Goal: Information Seeking & Learning: Learn about a topic

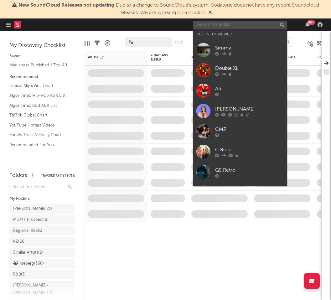
click at [234, 24] on input "text" at bounding box center [240, 25] width 94 height 8
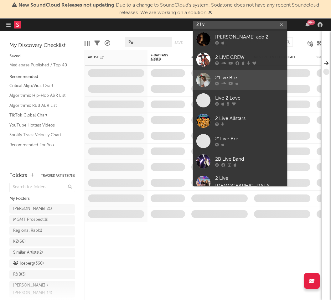
type input "2 liv"
click at [244, 78] on div "2'Live Bre" at bounding box center [249, 78] width 69 height 8
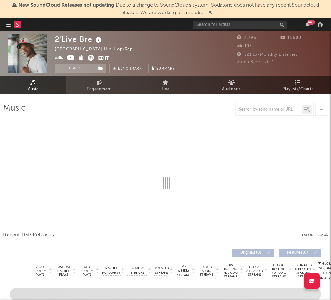
select select "6m"
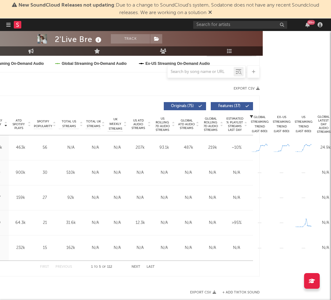
scroll to position [196, 121]
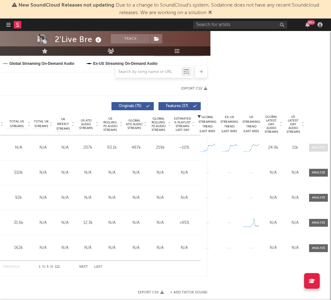
click at [314, 150] on span at bounding box center [318, 148] width 19 height 8
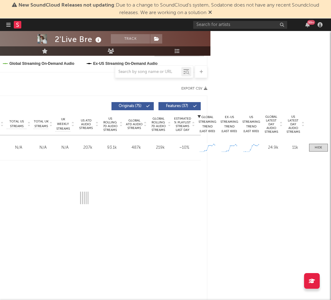
select select "1w"
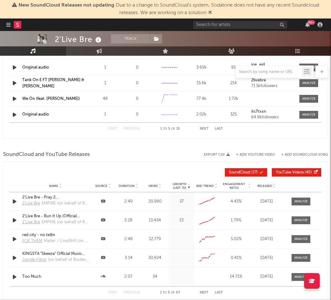
scroll to position [851, 0]
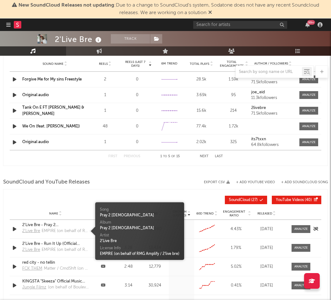
click at [75, 229] on div "EMPIRE (on behalf of RMG Amplify / 2'live bre)" at bounding box center [65, 231] width 47 height 6
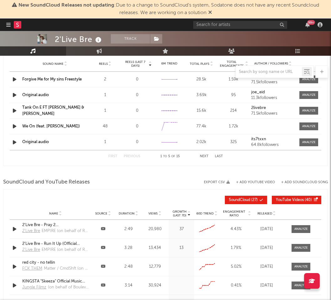
click at [83, 191] on div "Growth (Last 7d) Name Source Duration Views Growth (Last 7d) 60D Trend Engageme…" at bounding box center [165, 259] width 325 height 141
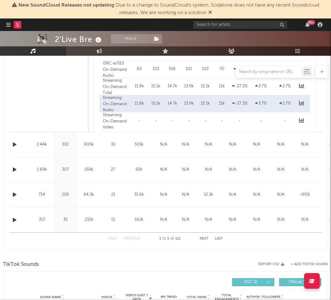
scroll to position [633, 0]
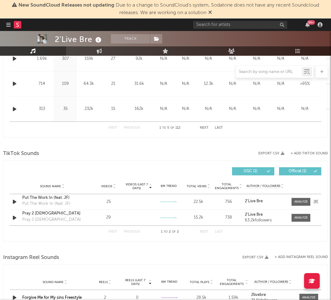
click at [62, 195] on div "Put The Work In (feat. JF)" at bounding box center [52, 198] width 60 height 6
